Goal: Task Accomplishment & Management: Manage account settings

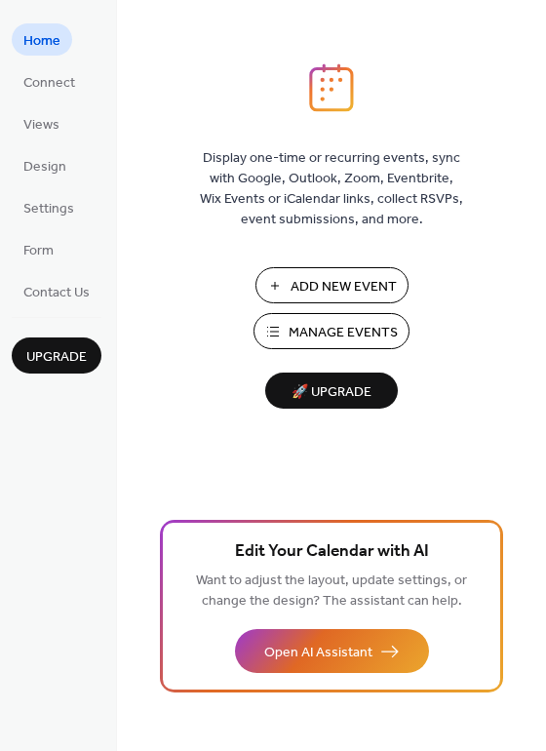
click at [314, 331] on span "Manage Events" at bounding box center [343, 333] width 109 height 20
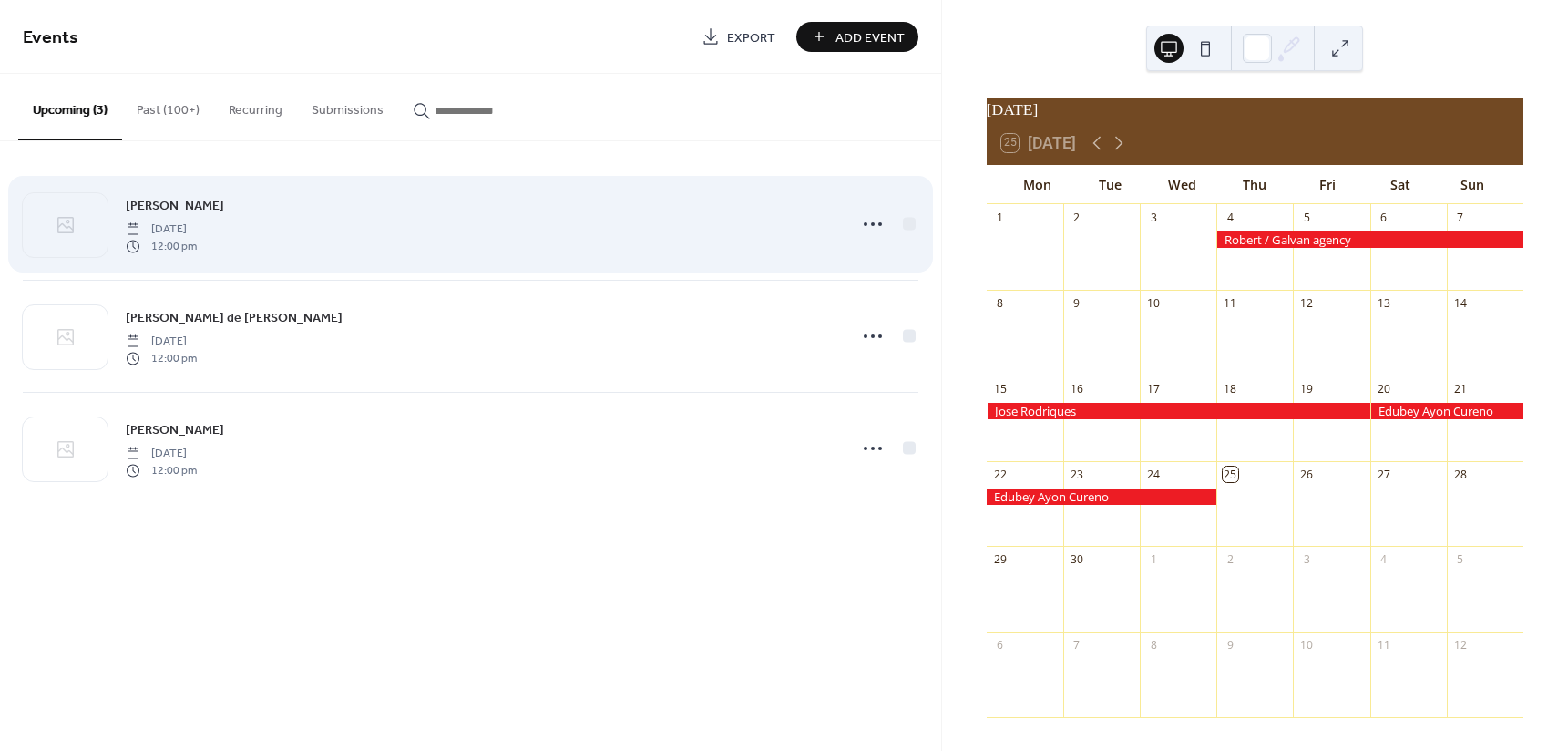
click at [168, 202] on span "CARL HOFBAUER" at bounding box center [175, 206] width 98 height 19
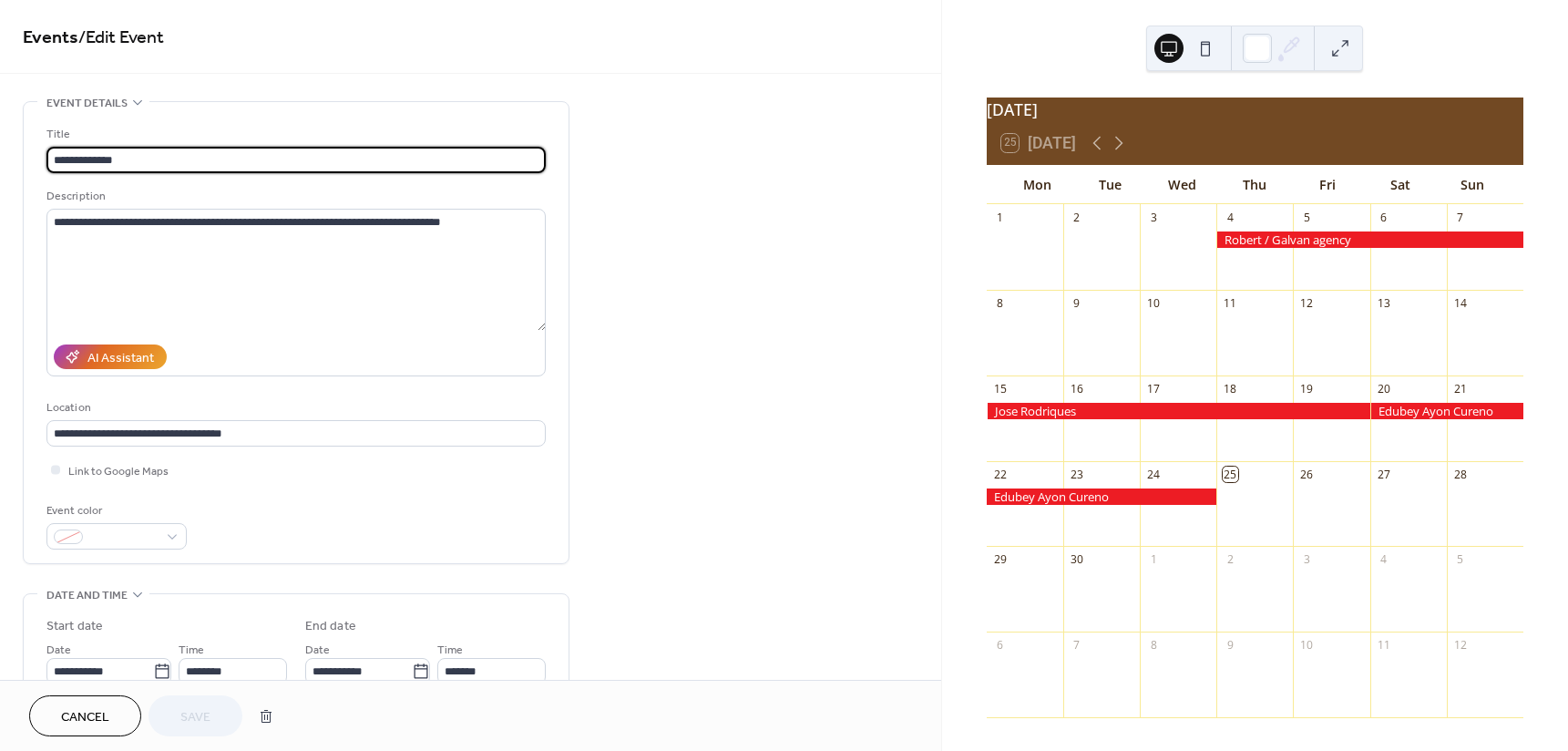
click at [67, 713] on span "Cancel" at bounding box center [85, 717] width 49 height 19
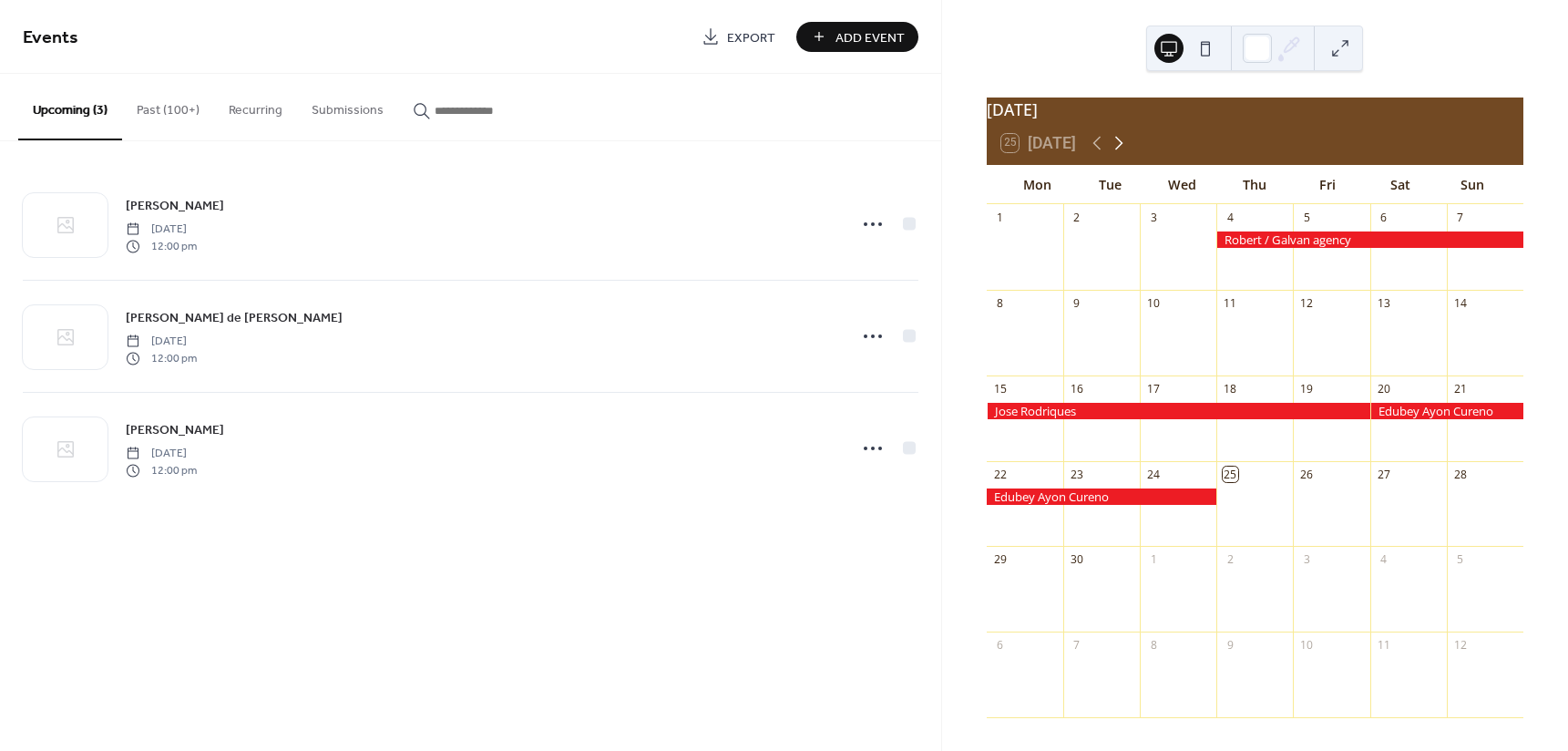
click at [1124, 149] on icon at bounding box center [1118, 142] width 21 height 21
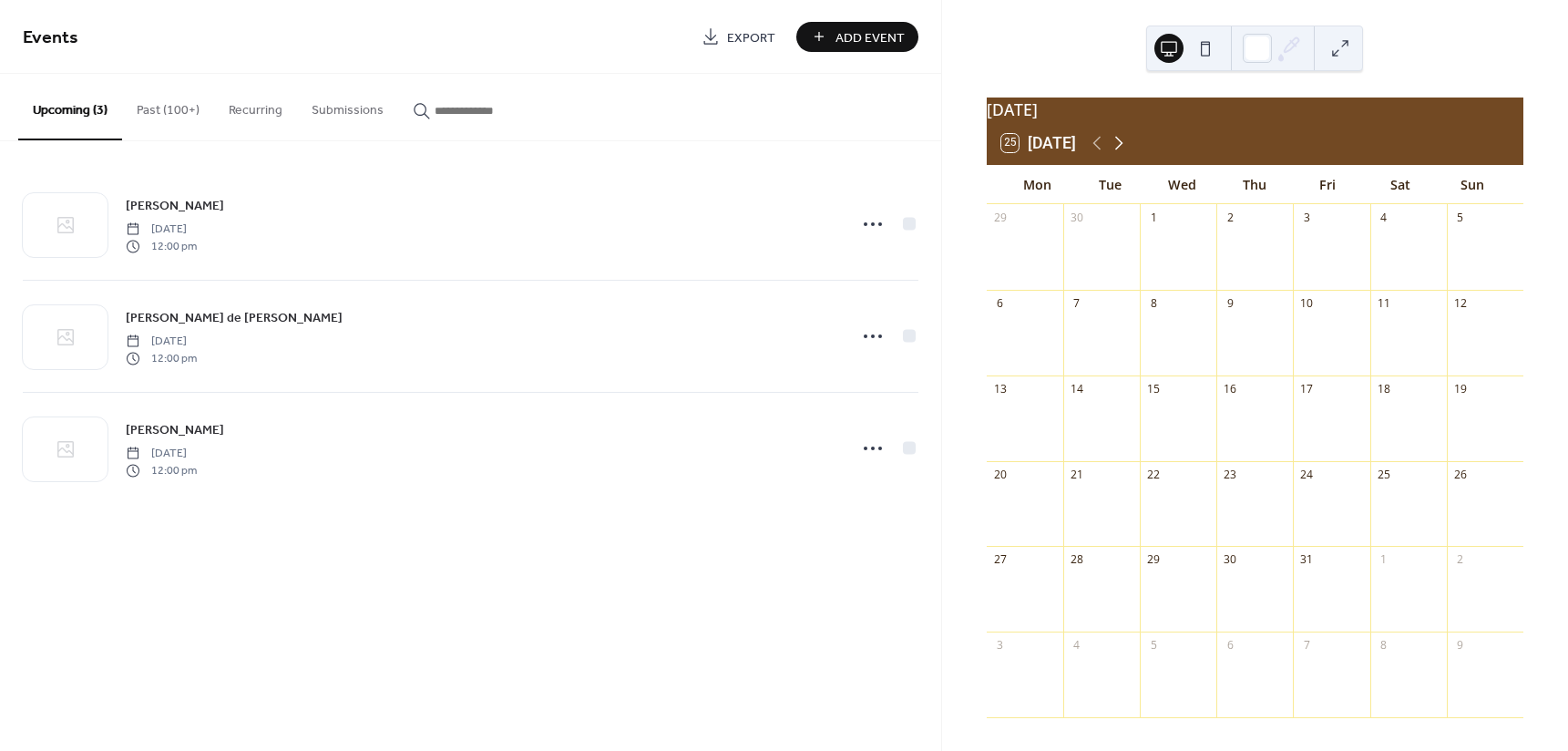
click at [1124, 149] on icon at bounding box center [1118, 142] width 21 height 21
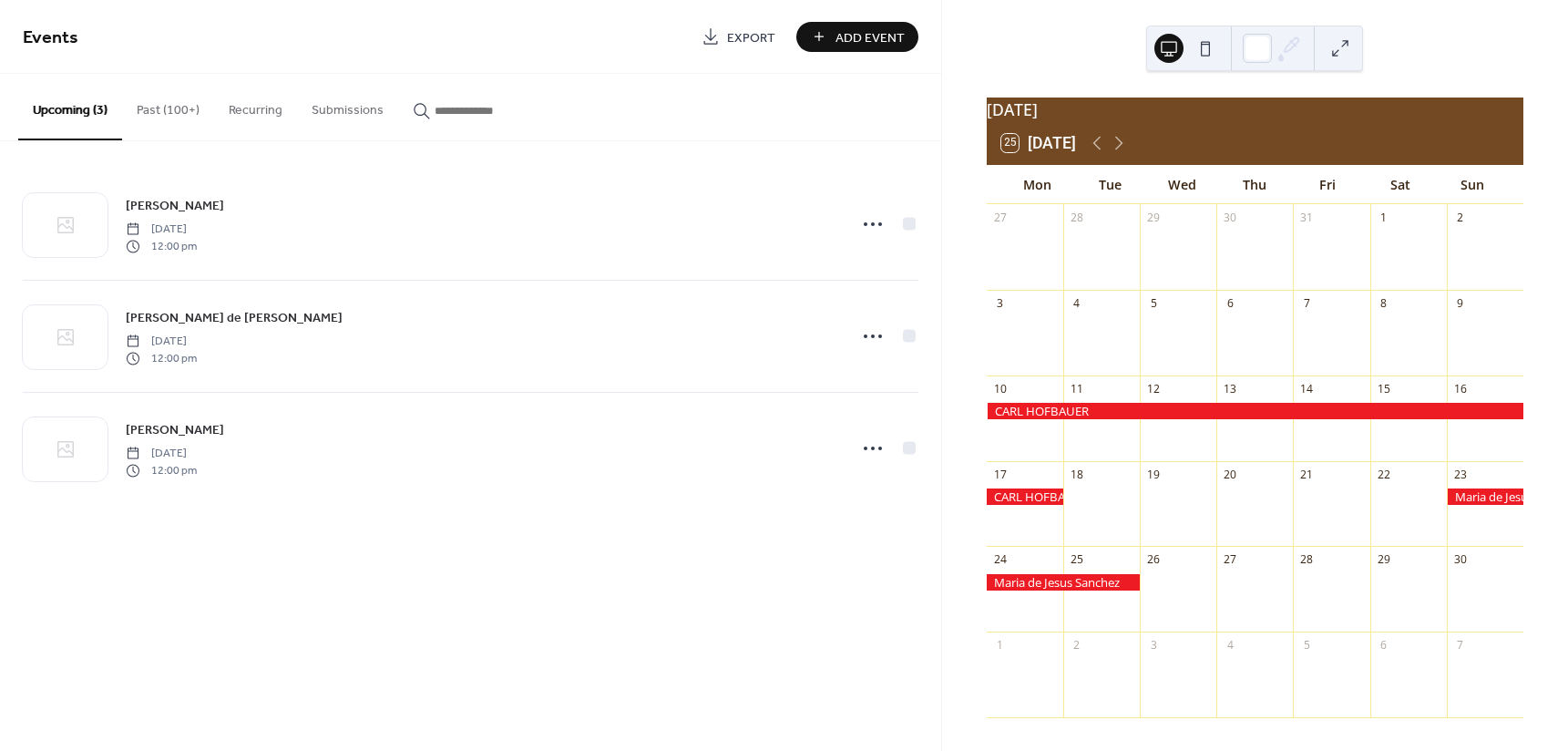
click at [1065, 419] on div at bounding box center [1254, 411] width 536 height 17
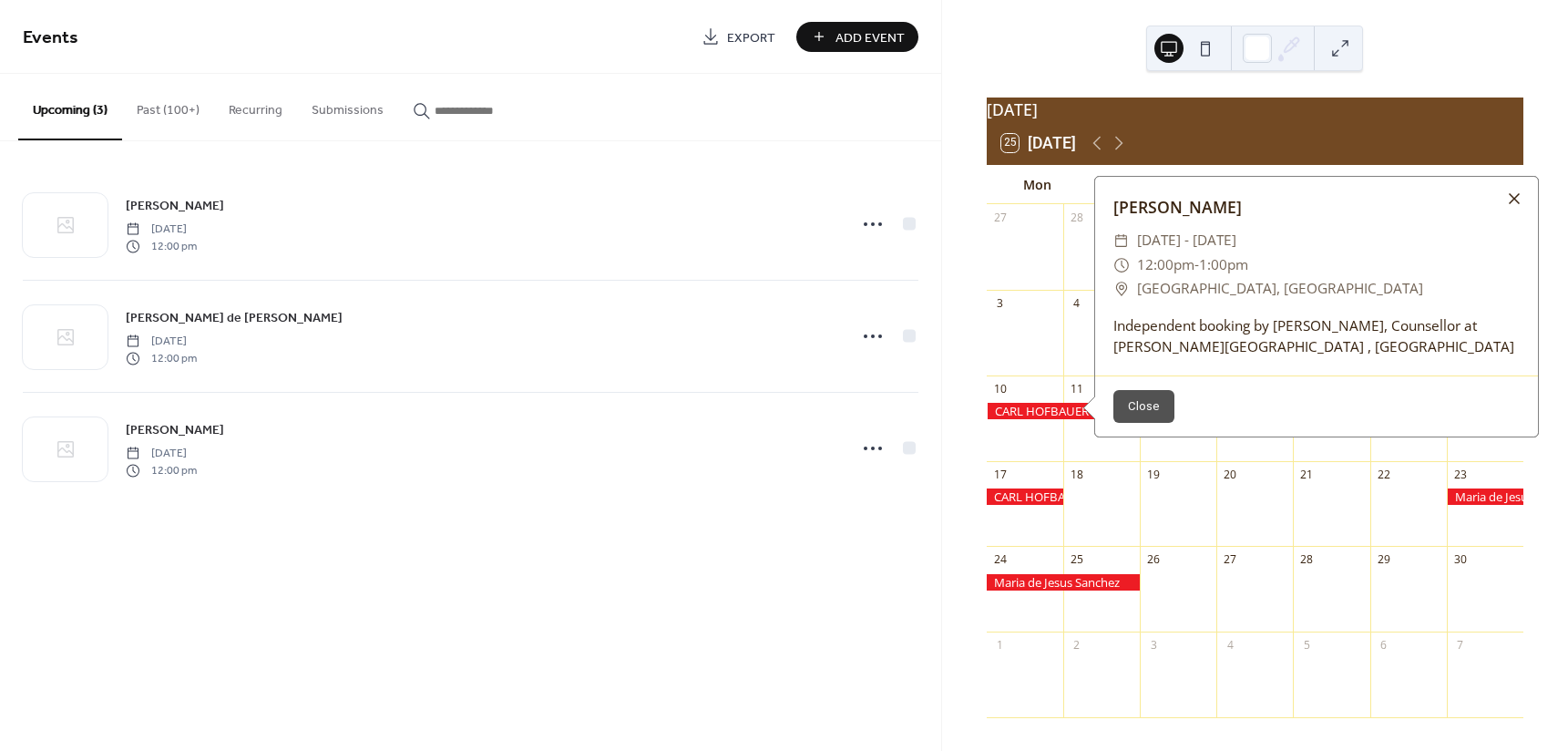
click at [1514, 205] on div at bounding box center [1513, 198] width 25 height 25
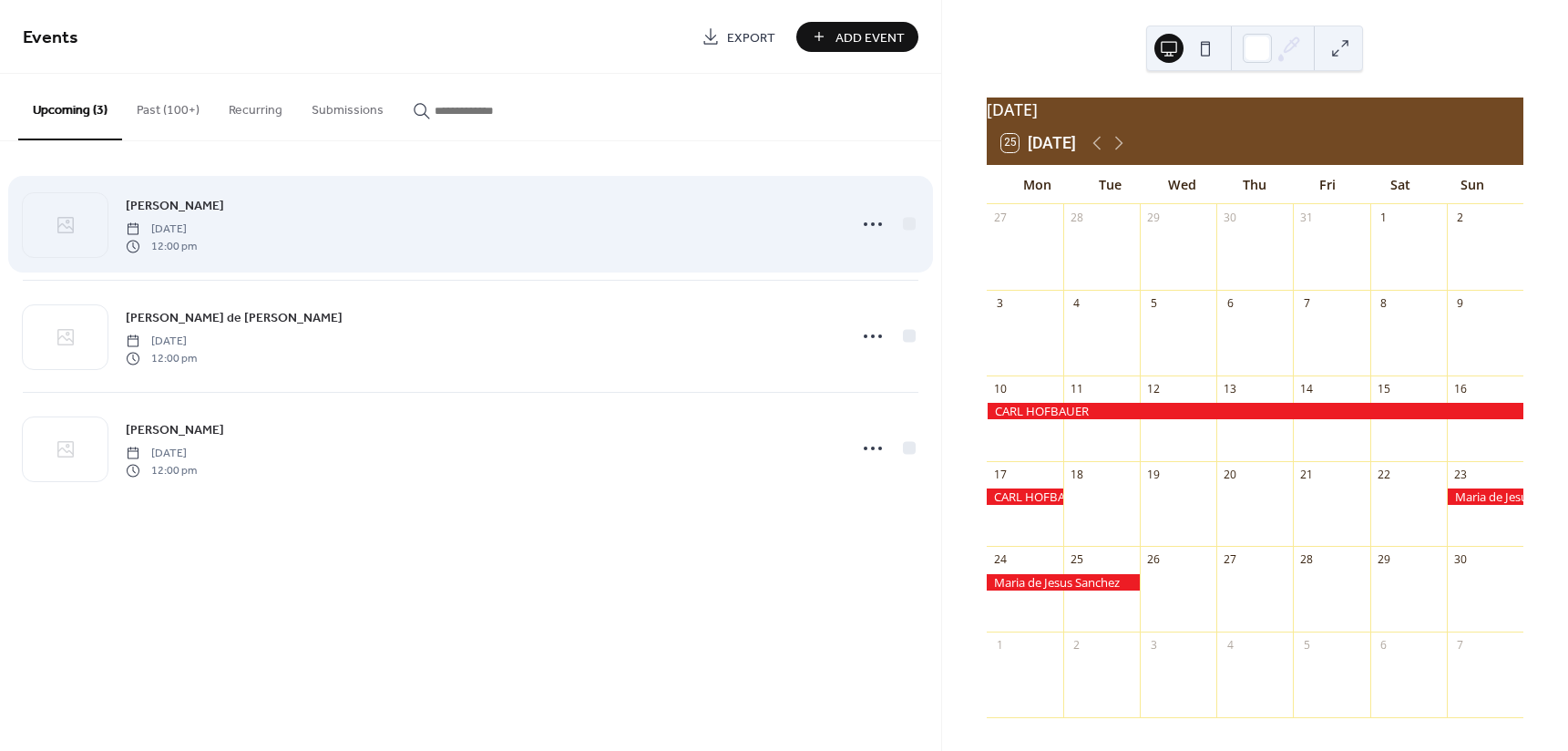
click at [171, 202] on span "CARL HOFBAUER" at bounding box center [175, 206] width 98 height 19
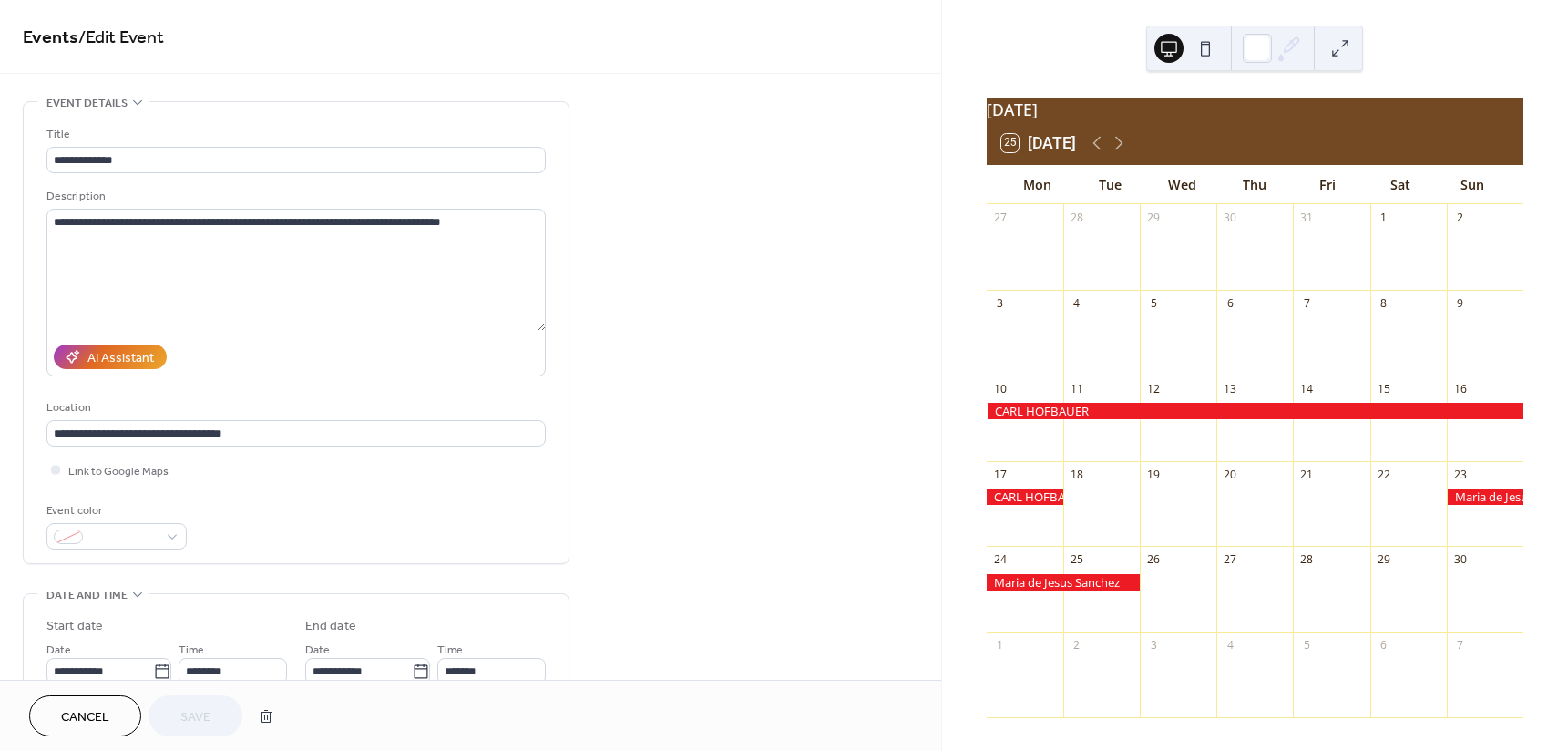
click at [94, 716] on span "Cancel" at bounding box center [85, 717] width 49 height 19
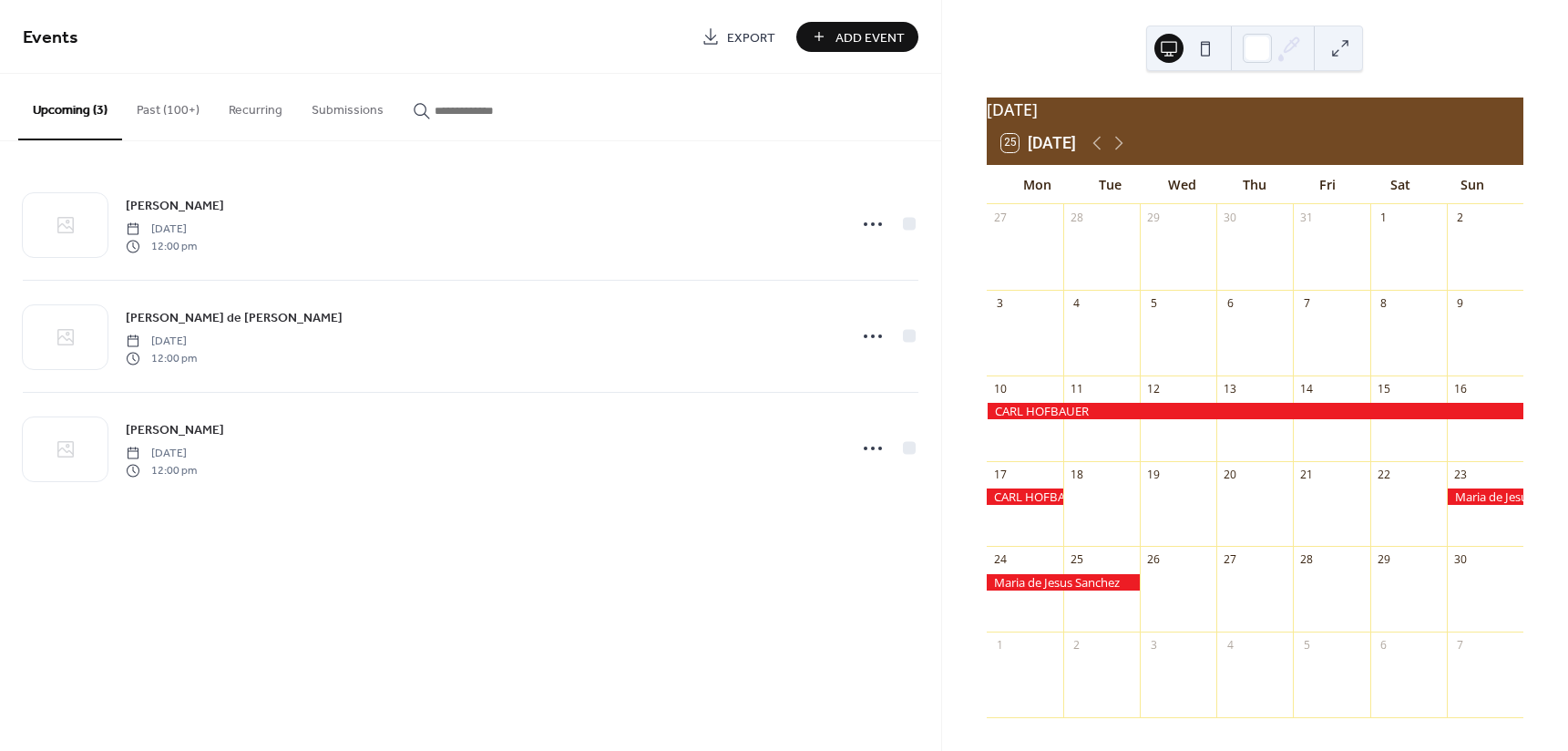
click at [1185, 111] on div "November 2025" at bounding box center [1254, 108] width 536 height 23
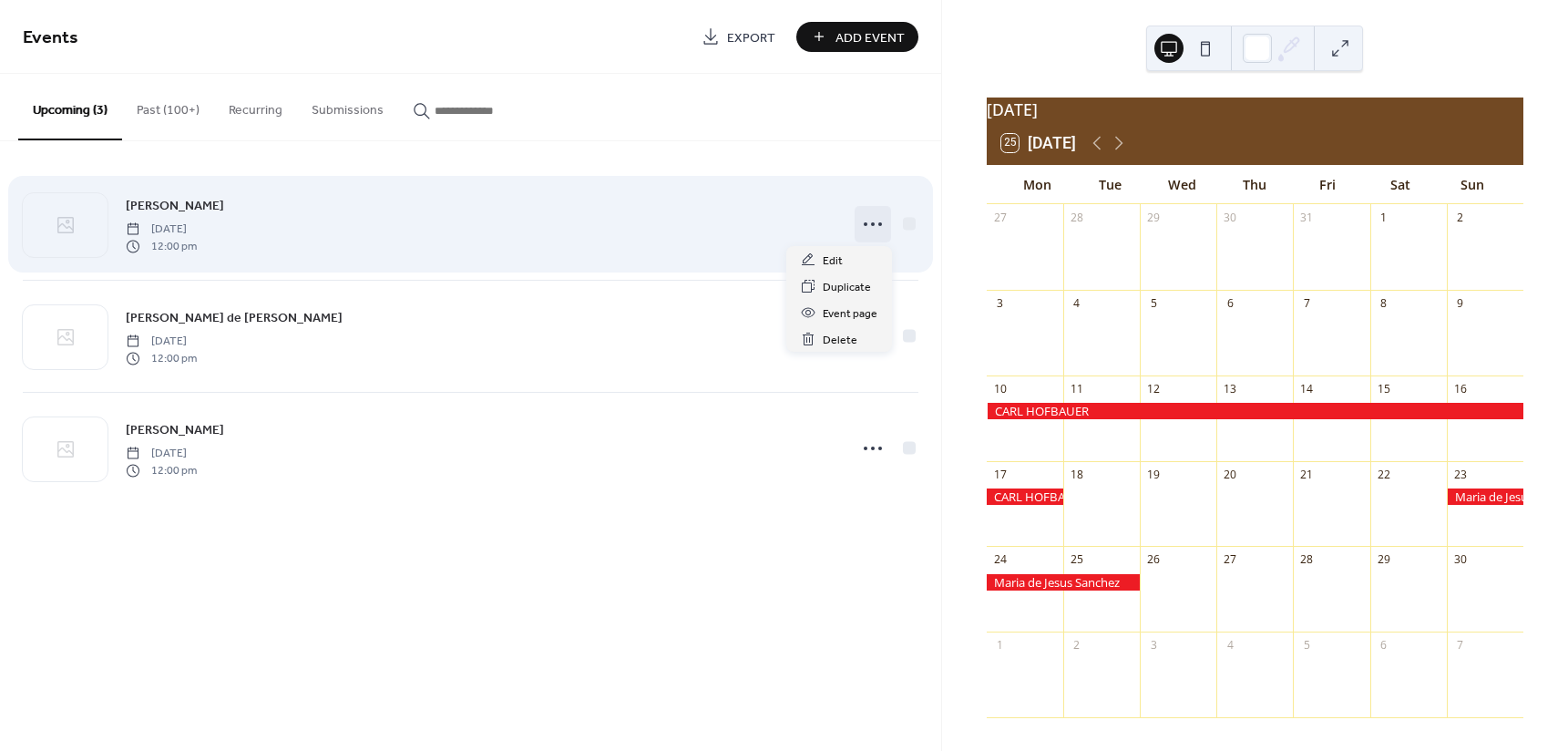
click at [869, 222] on icon at bounding box center [872, 223] width 29 height 29
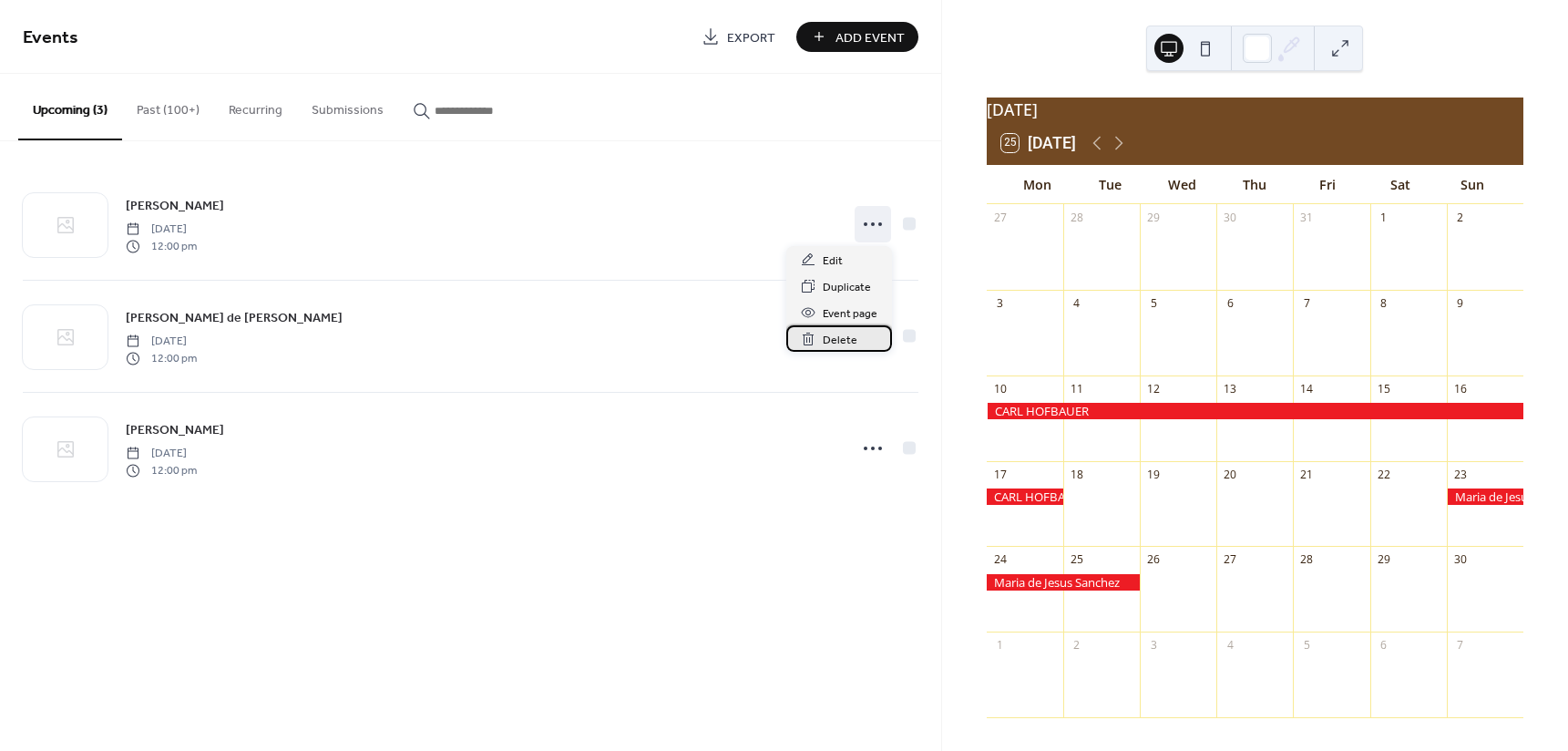
click at [841, 338] on span "Delete" at bounding box center [840, 340] width 35 height 19
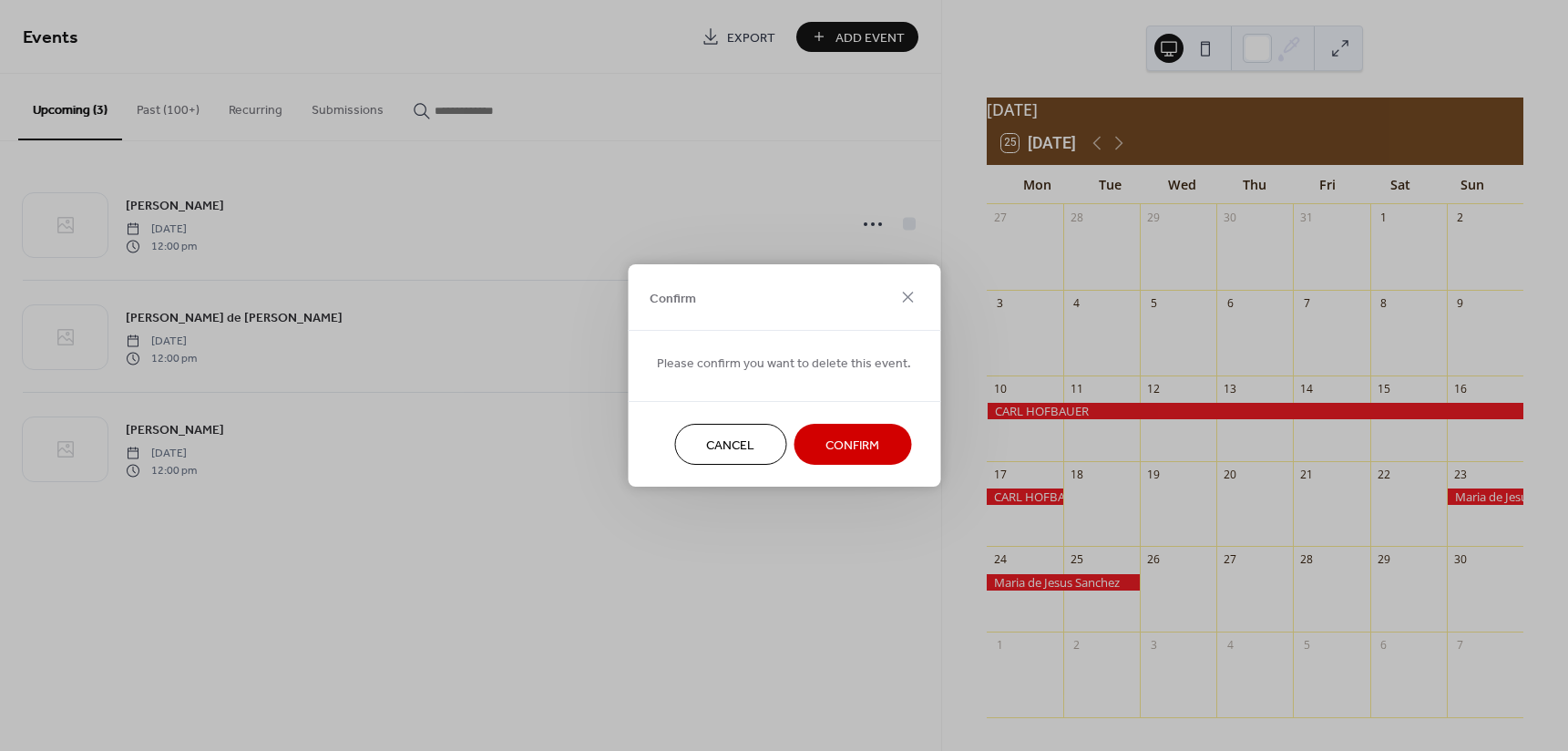
click at [840, 441] on span "Confirm" at bounding box center [853, 446] width 54 height 19
